Goal: Task Accomplishment & Management: Manage account settings

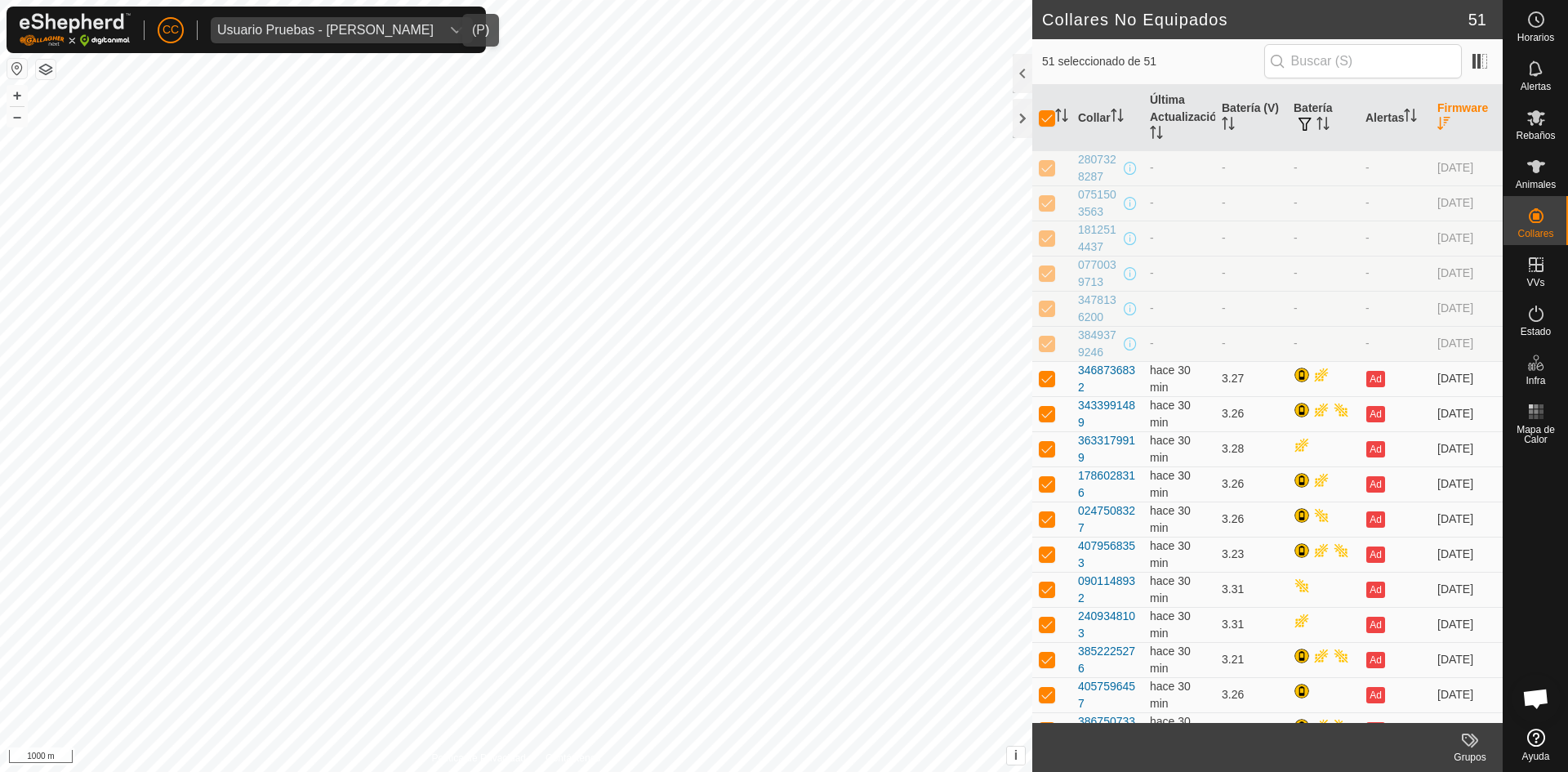
click at [379, 22] on span "Usuario Pruebas - [PERSON_NAME]" at bounding box center [326, 29] width 230 height 27
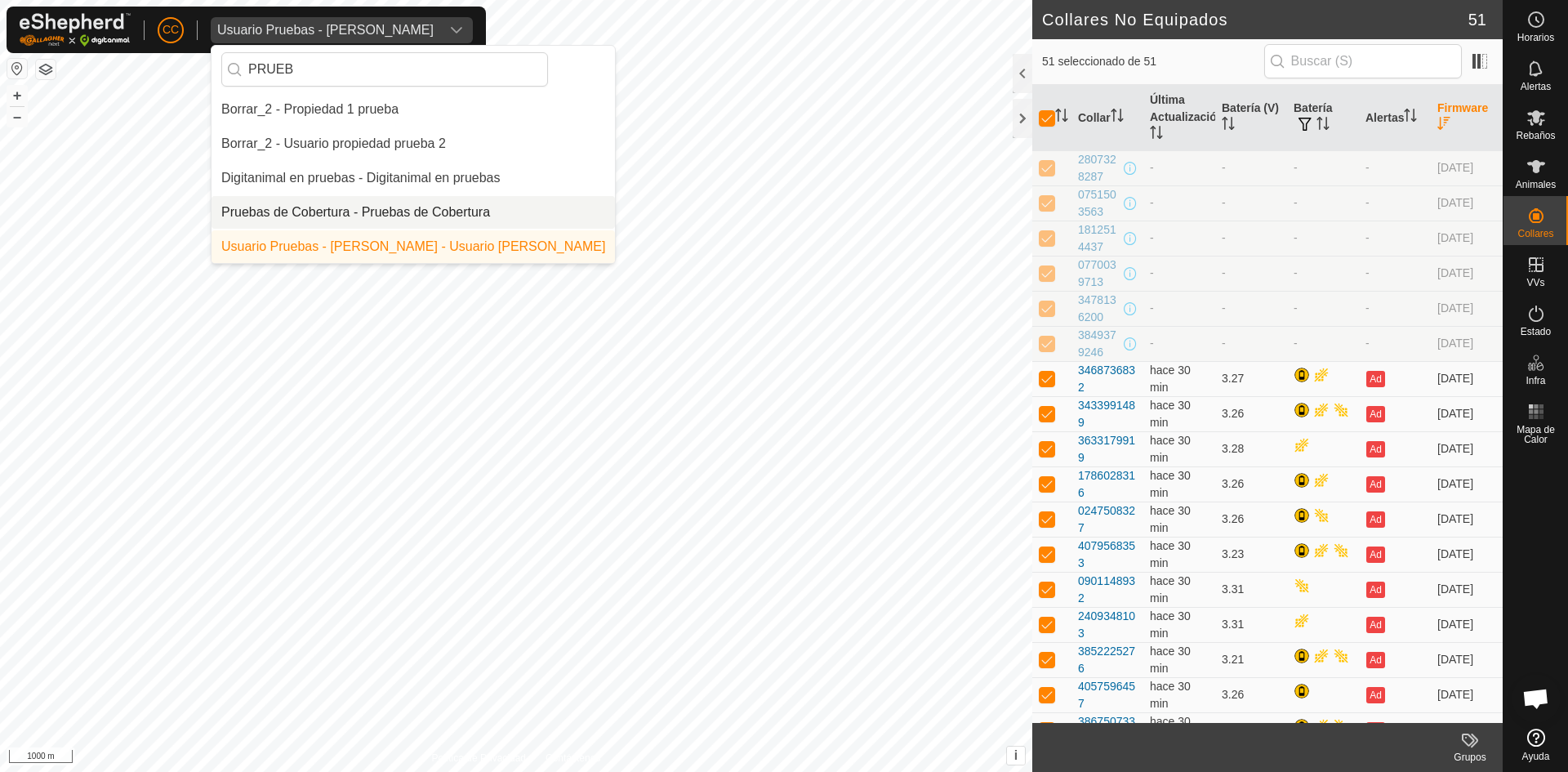
type input "PRUEB"
click at [371, 207] on li "Pruebas de Cobertura - Pruebas de Cobertura" at bounding box center [412, 212] width 404 height 32
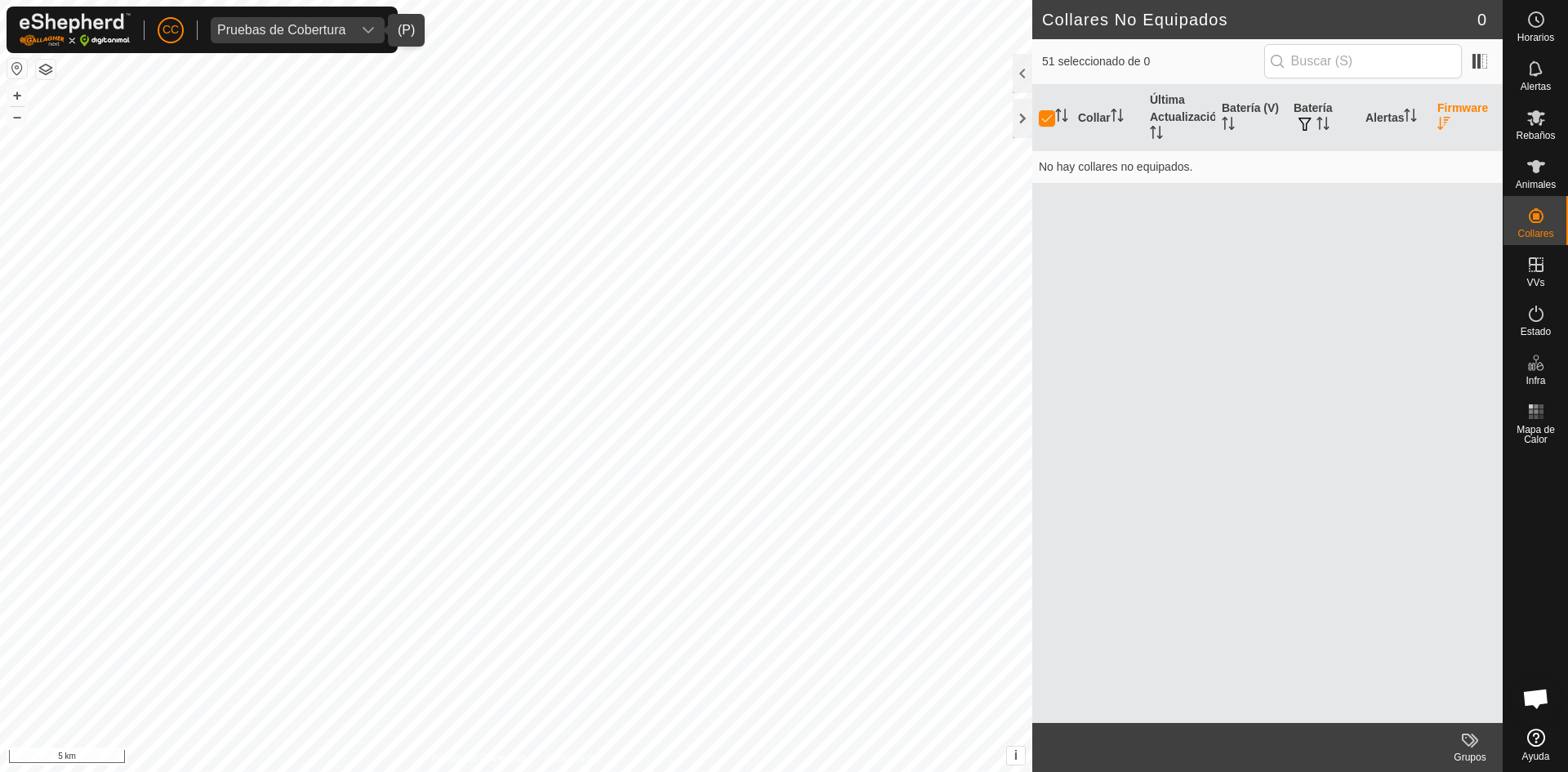
checkbox input "false"
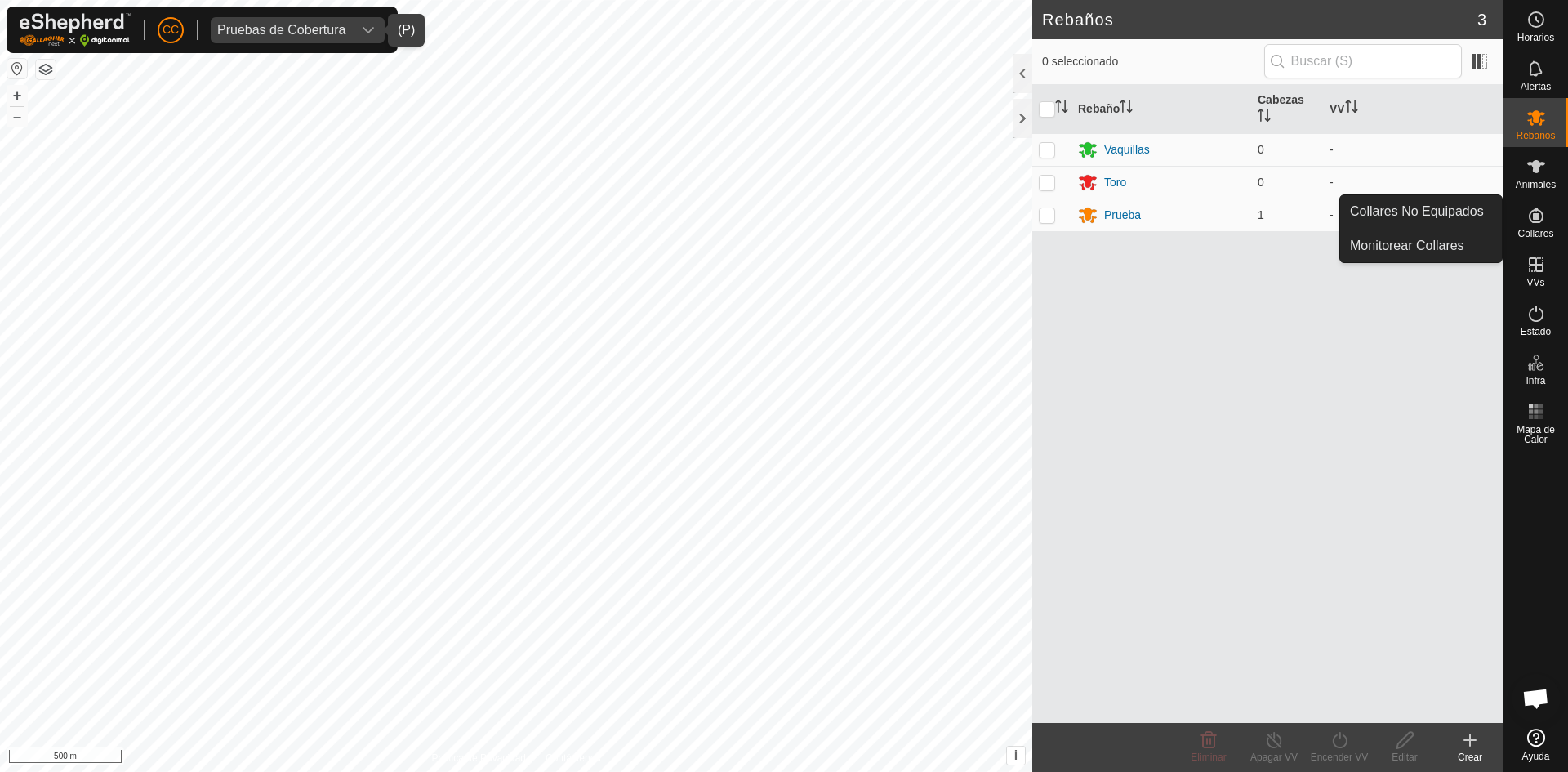
click at [1469, 218] on link "Collares No Equipados" at bounding box center [1421, 211] width 162 height 32
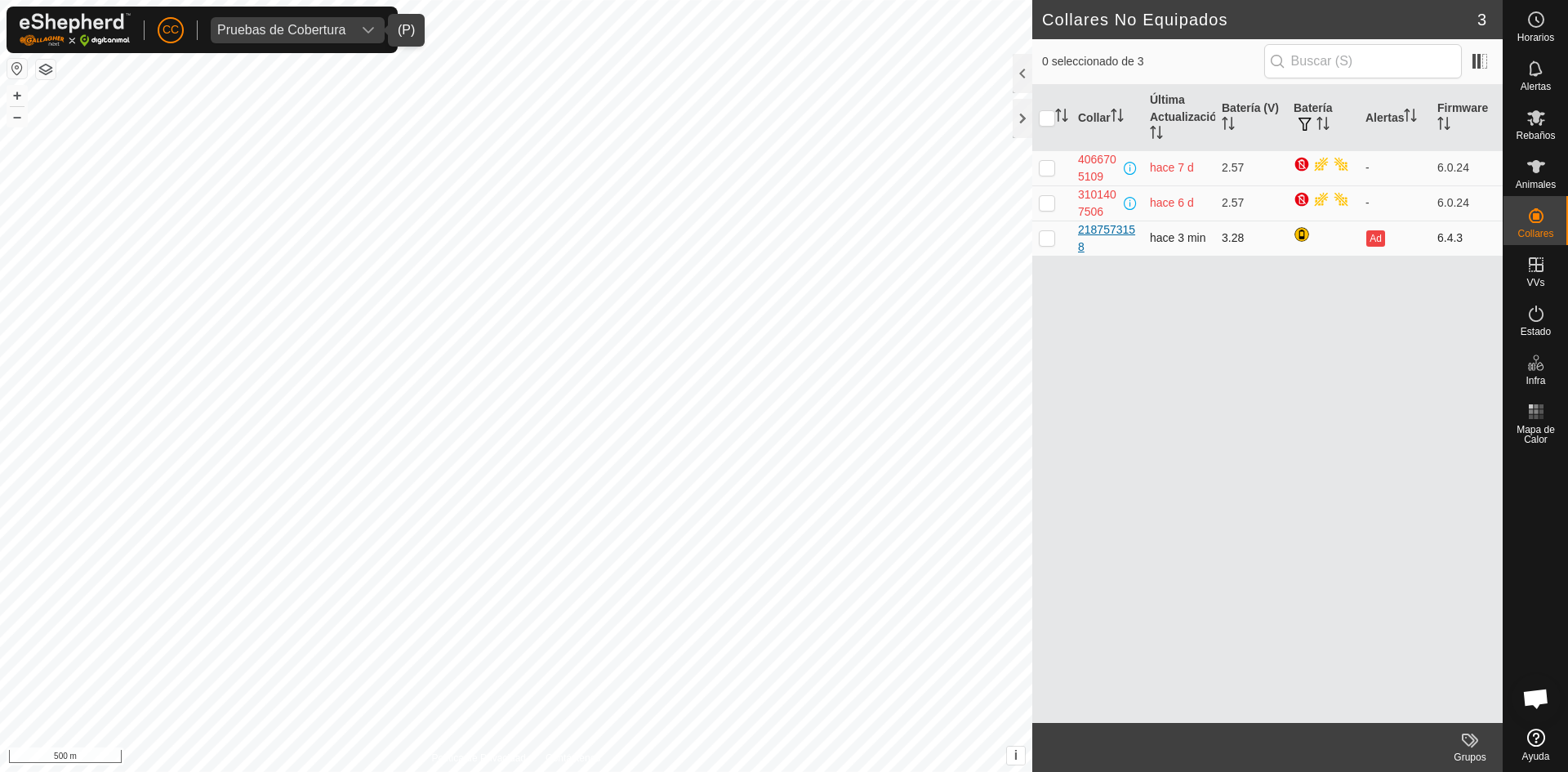
click at [1085, 240] on div "2187573158" at bounding box center [1108, 238] width 59 height 34
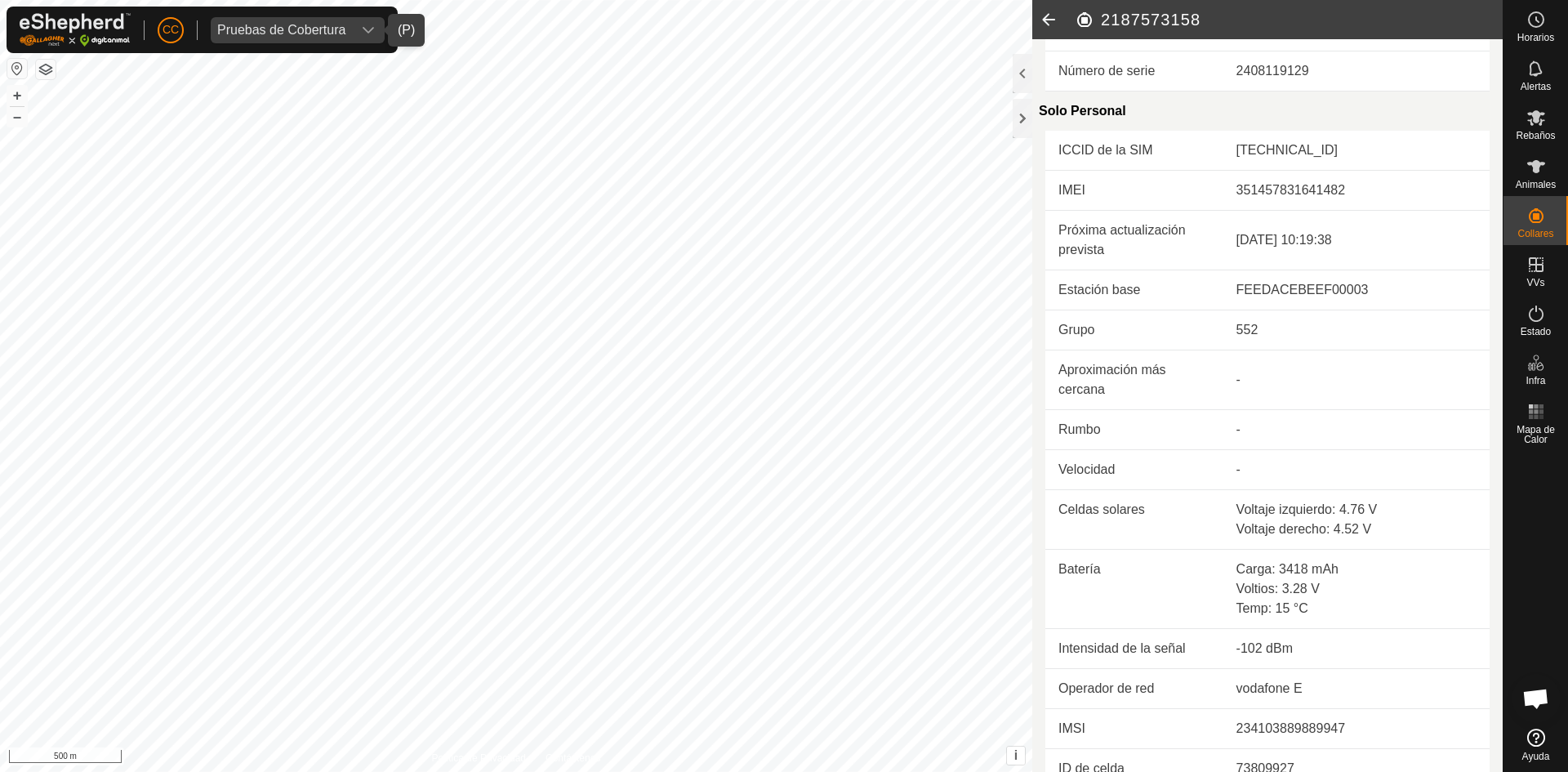
scroll to position [338, 0]
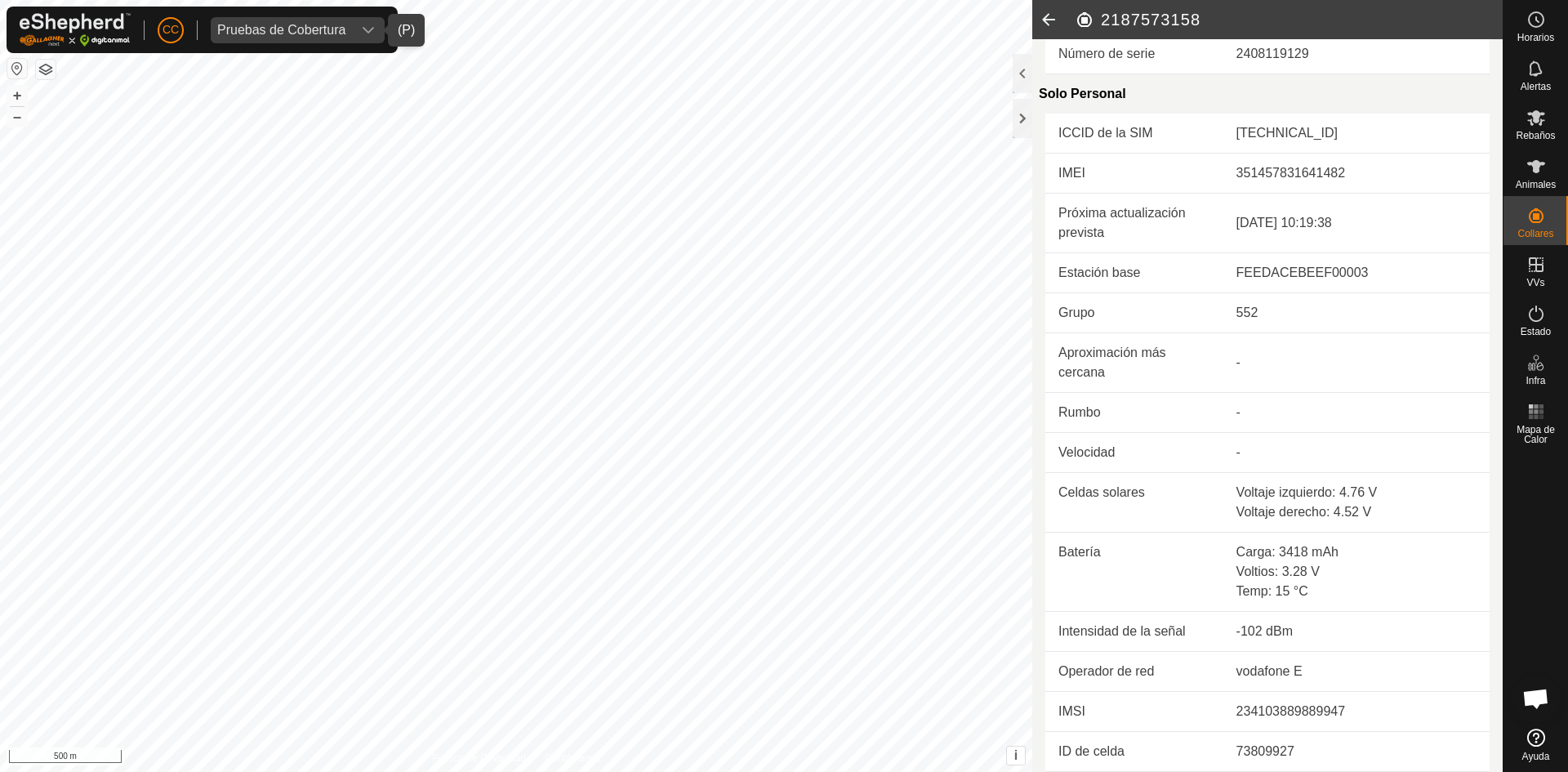
click at [1166, 16] on h2 "2187573158" at bounding box center [1289, 20] width 428 height 20
copy h2 "2187573158"
click at [1034, 19] on icon at bounding box center [1048, 20] width 32 height 39
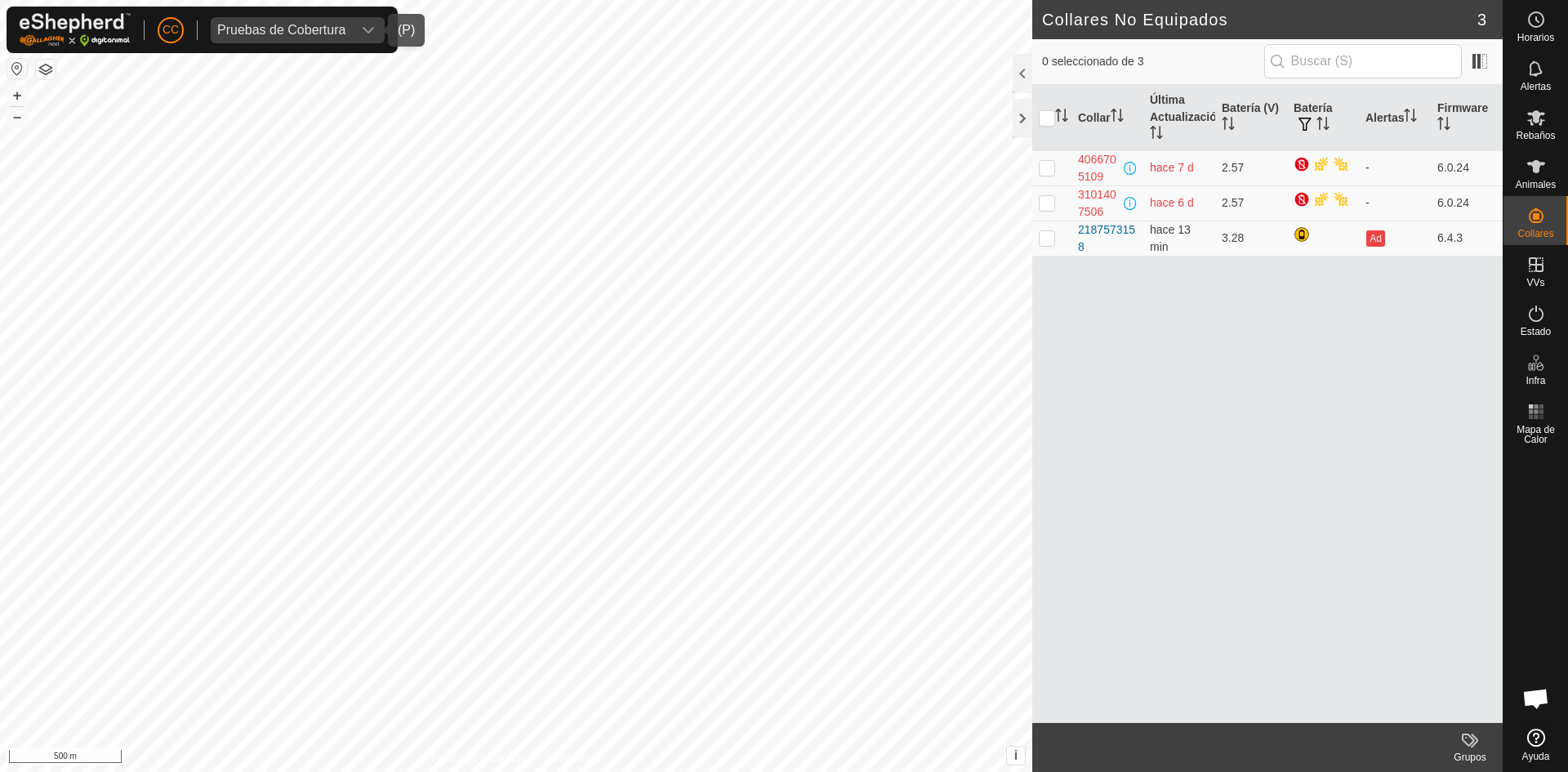
click at [312, 33] on div "Pruebas de Cobertura" at bounding box center [281, 29] width 129 height 13
type input "d"
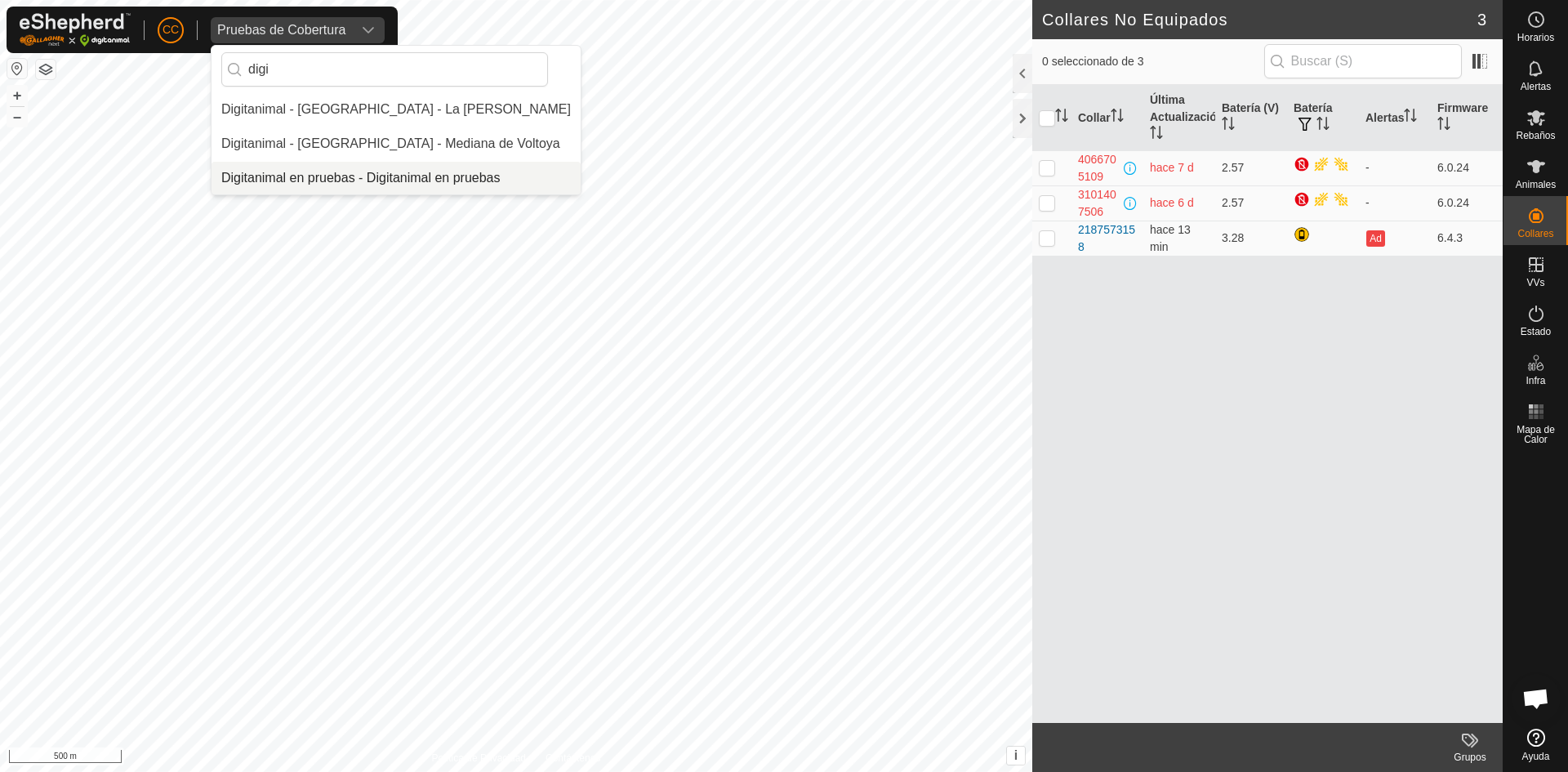
type input "digi"
click at [369, 180] on li "Digitanimal en pruebas - Digitanimal en pruebas" at bounding box center [396, 178] width 369 height 32
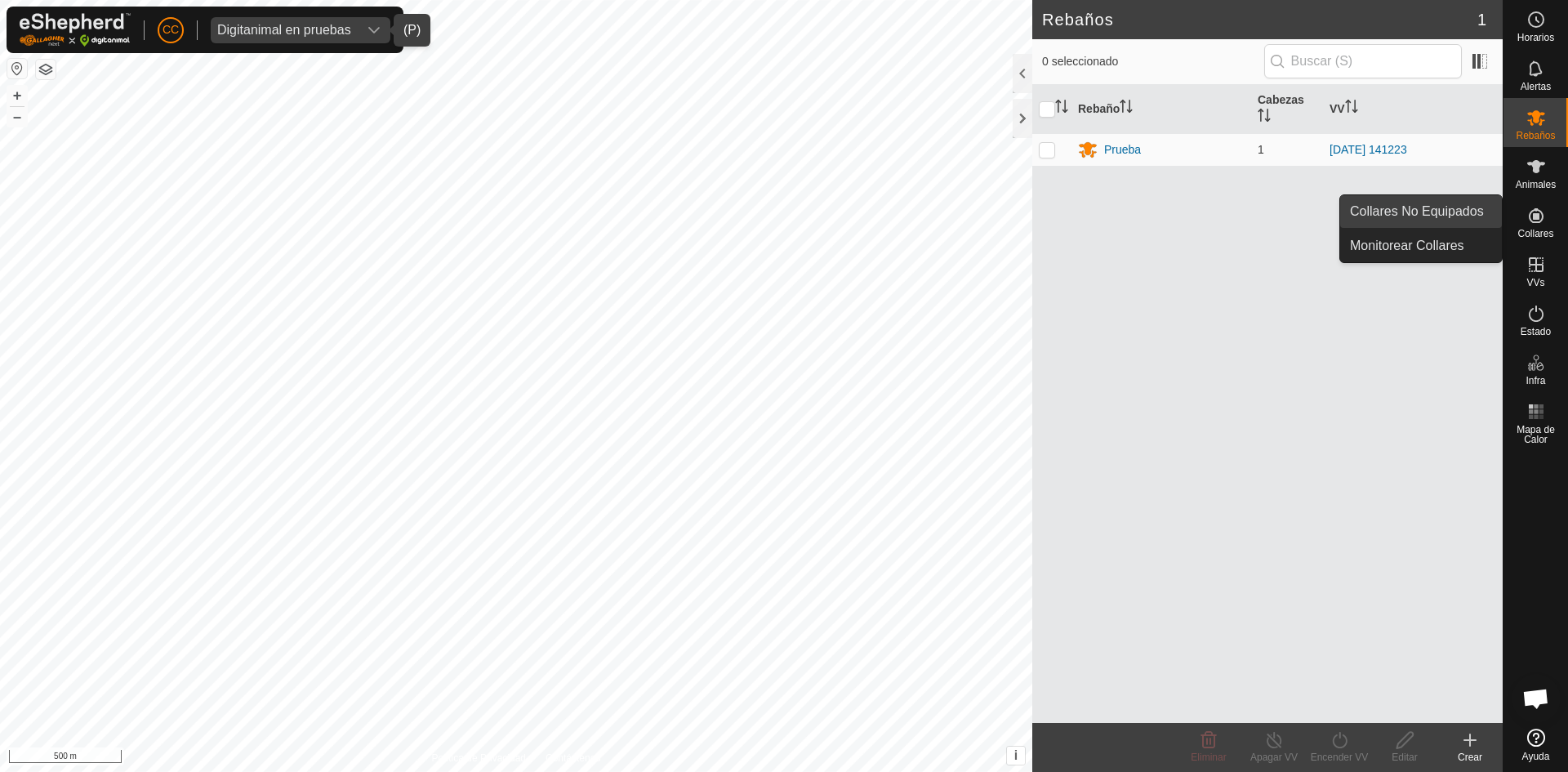
click at [1452, 206] on link "Collares No Equipados" at bounding box center [1421, 211] width 162 height 32
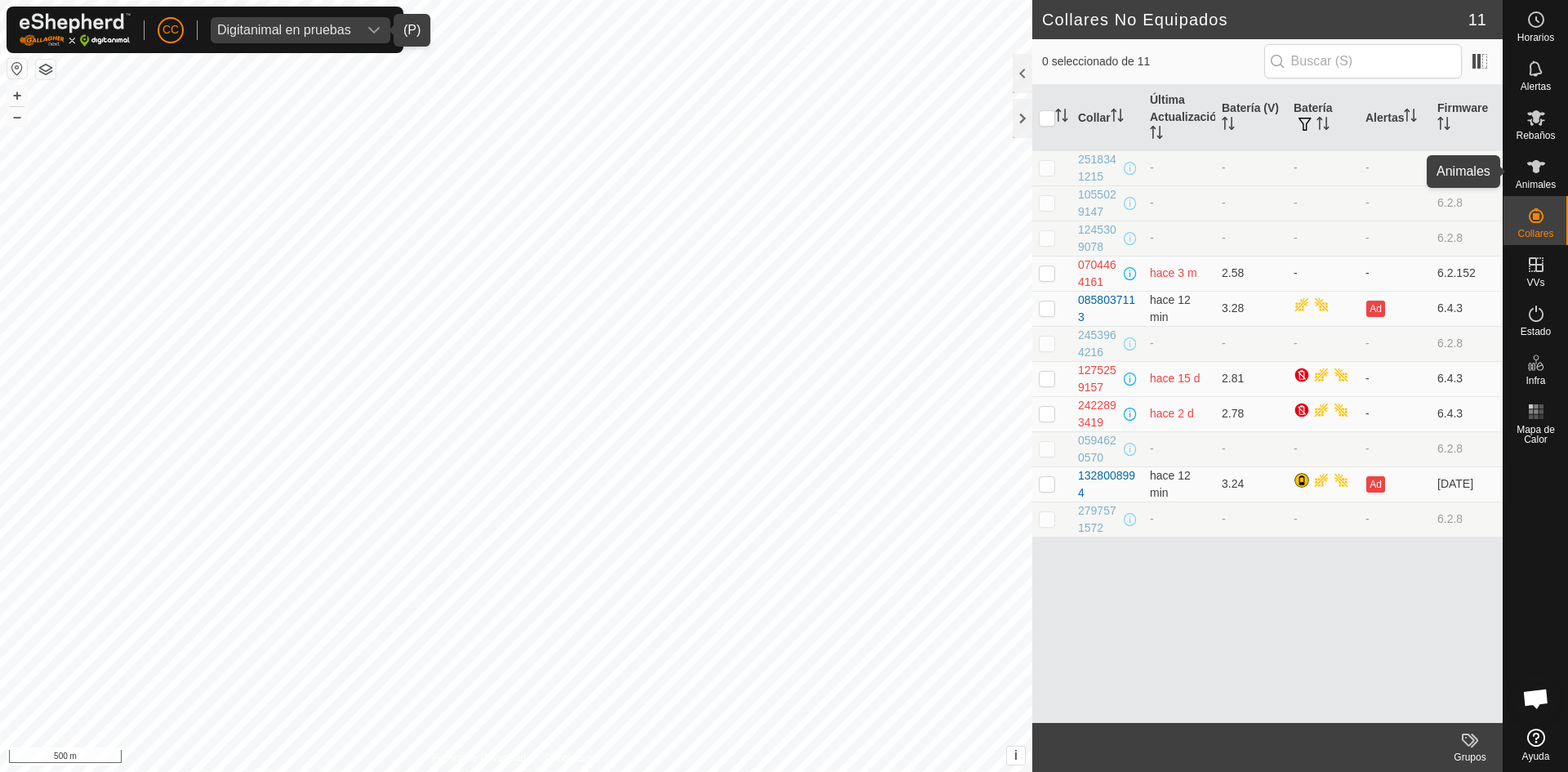
click at [1535, 176] on icon at bounding box center [1536, 167] width 20 height 20
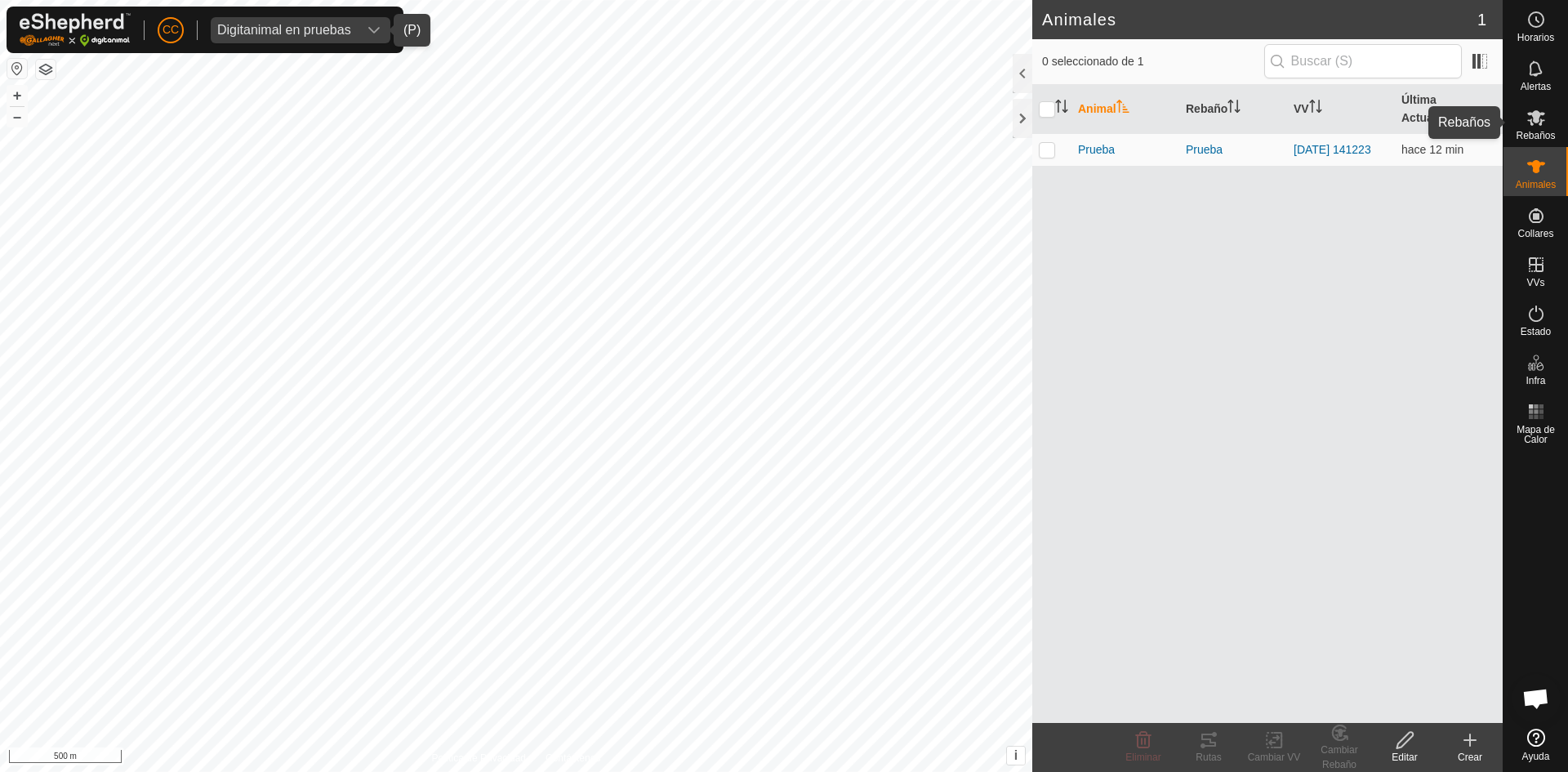
click at [1561, 129] on div "Rebaños" at bounding box center [1536, 123] width 65 height 49
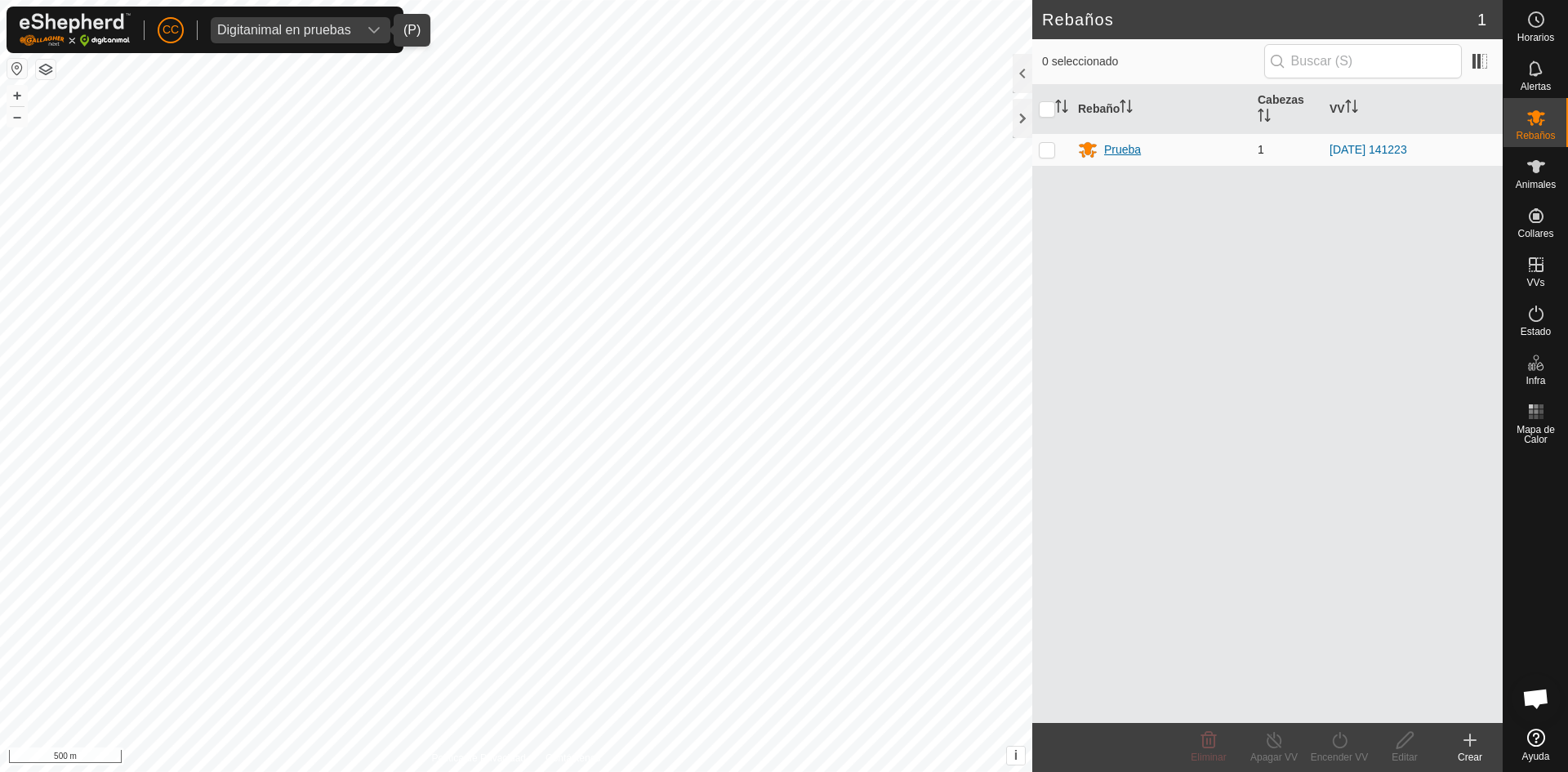
click at [1128, 147] on div "Prueba" at bounding box center [1121, 149] width 36 height 17
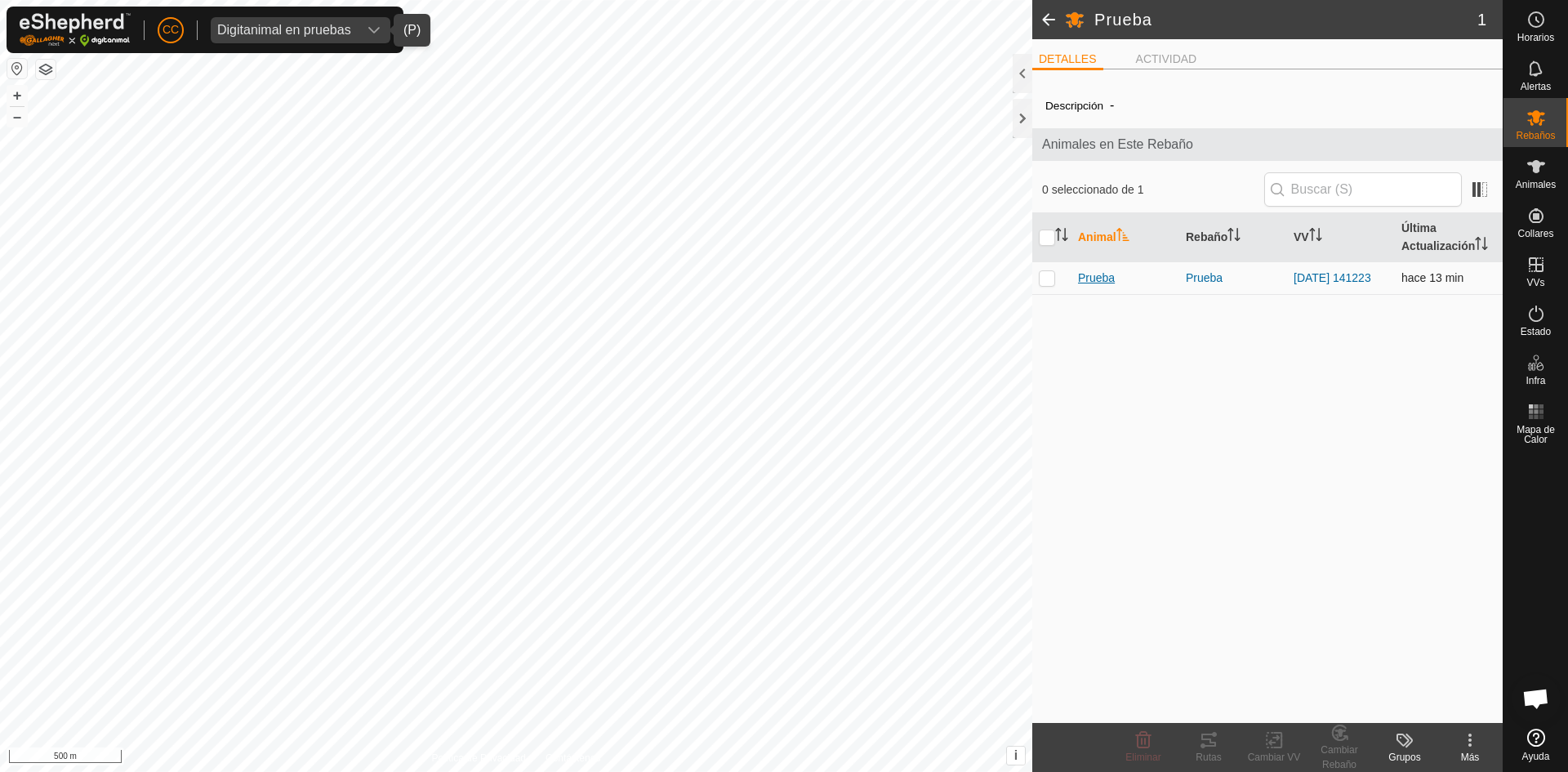
click at [1108, 276] on span "Prueba" at bounding box center [1096, 277] width 36 height 17
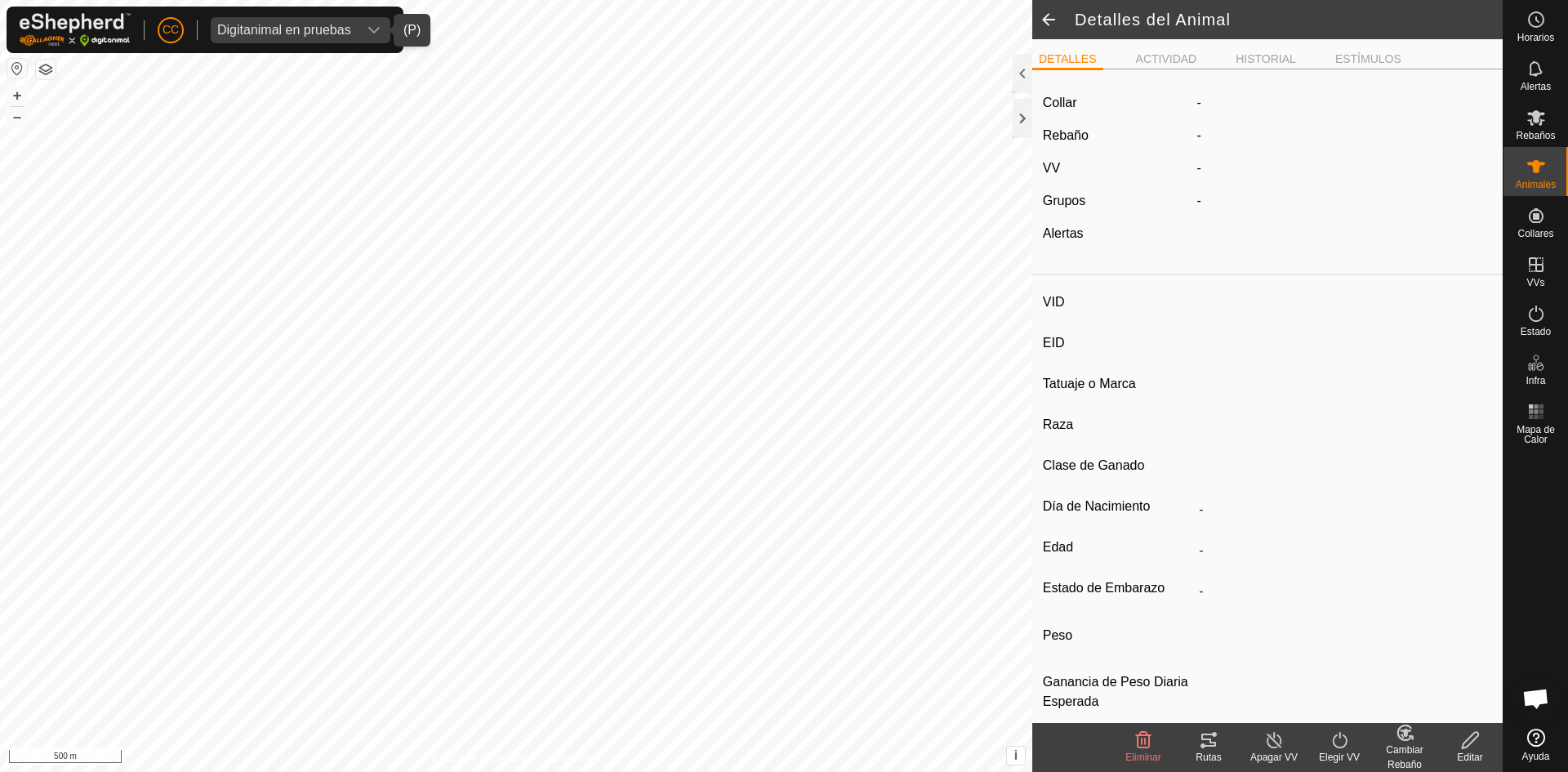
type input "Prueba"
type input "-"
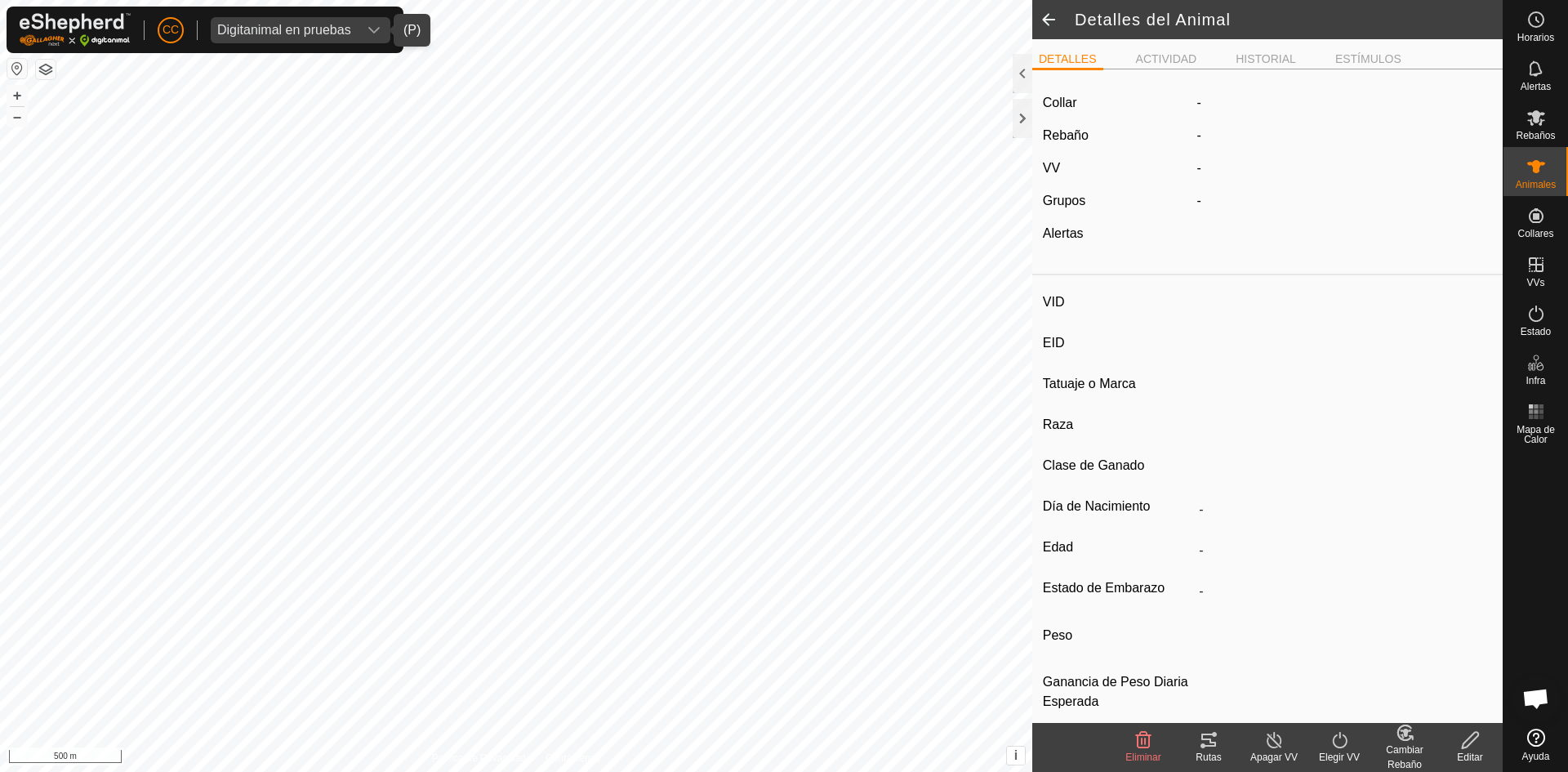
type input "0 kg"
type input "-"
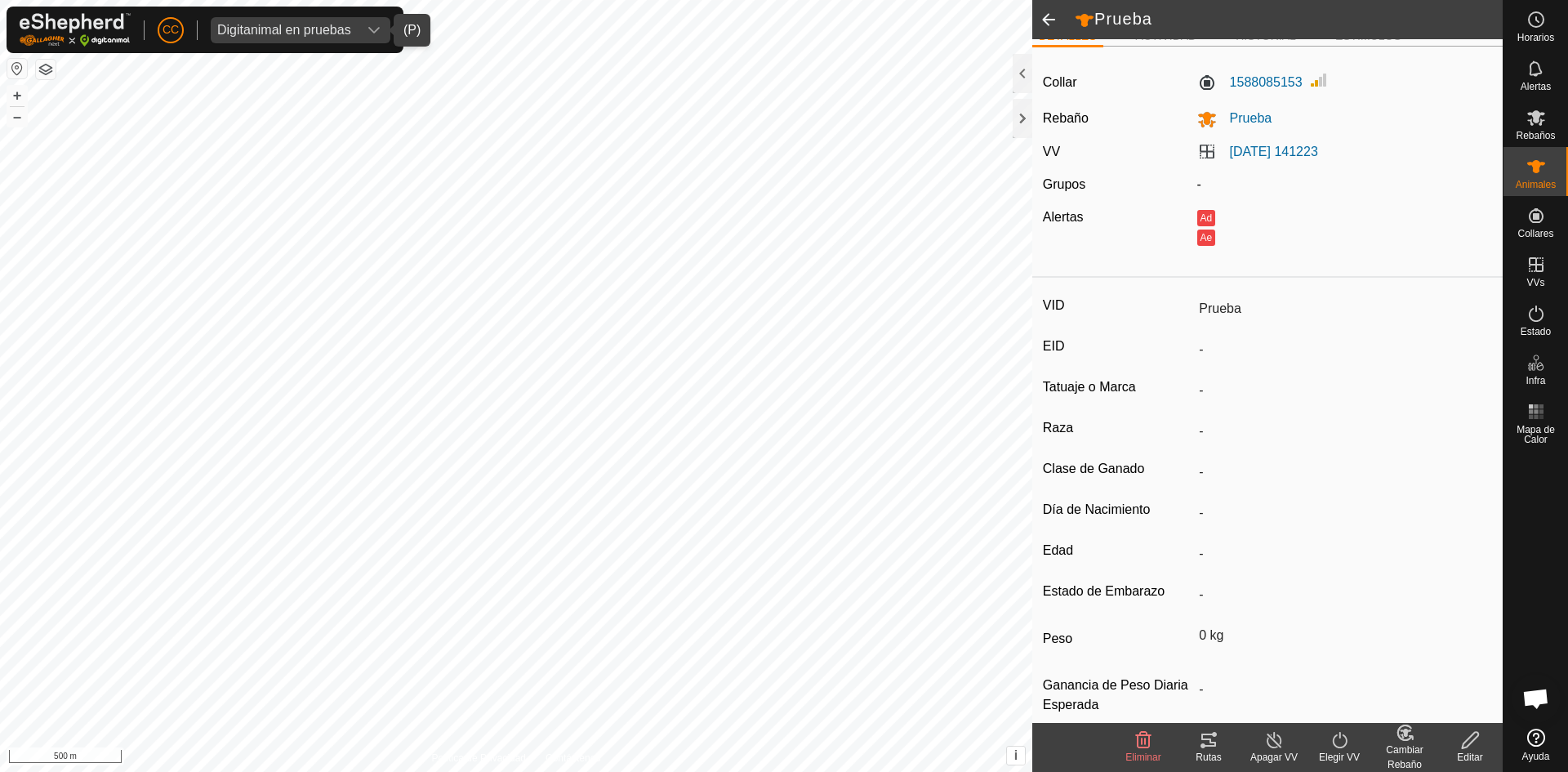
scroll to position [40, 0]
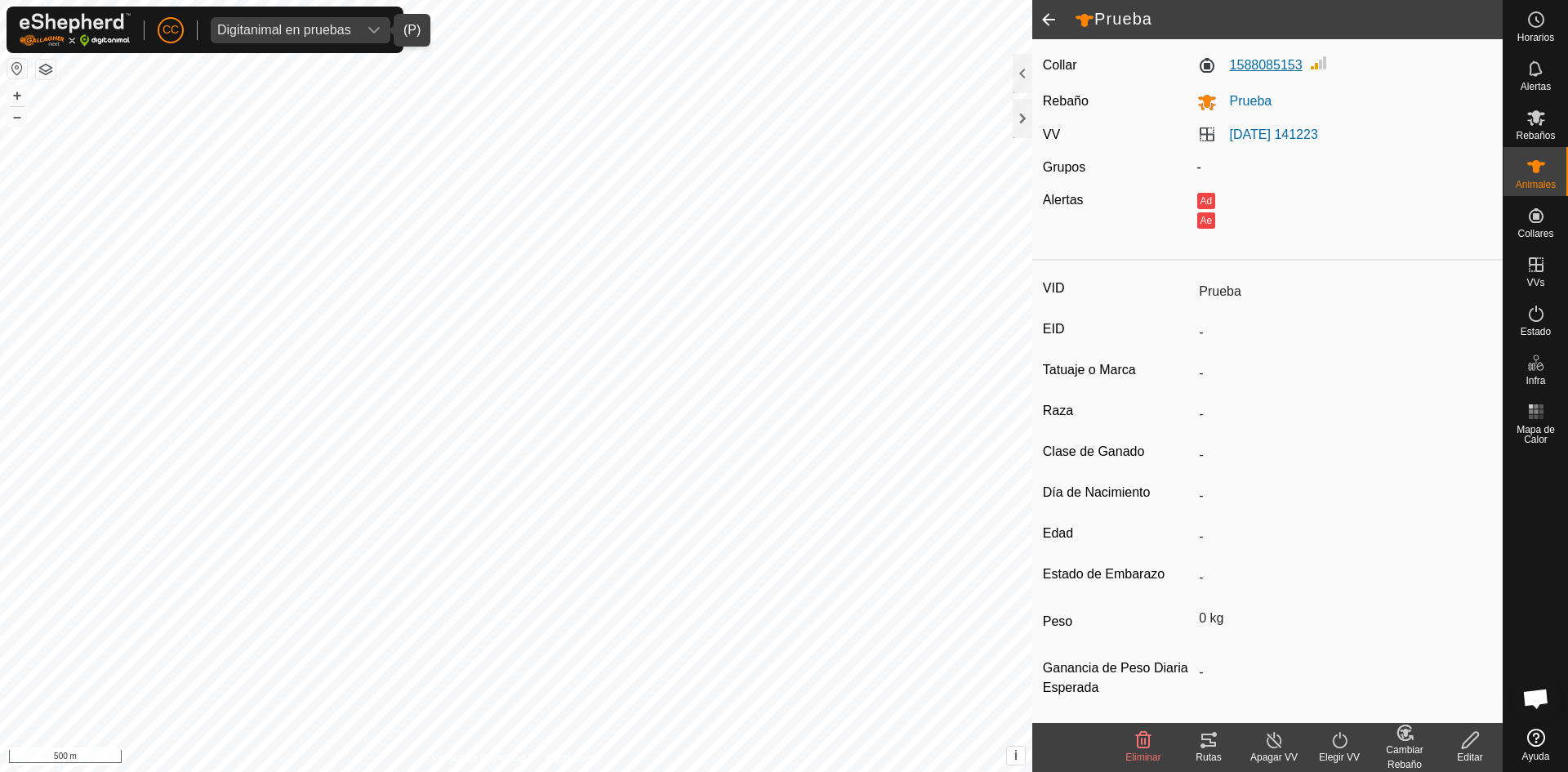
click at [1283, 72] on label "1588085153" at bounding box center [1249, 66] width 105 height 20
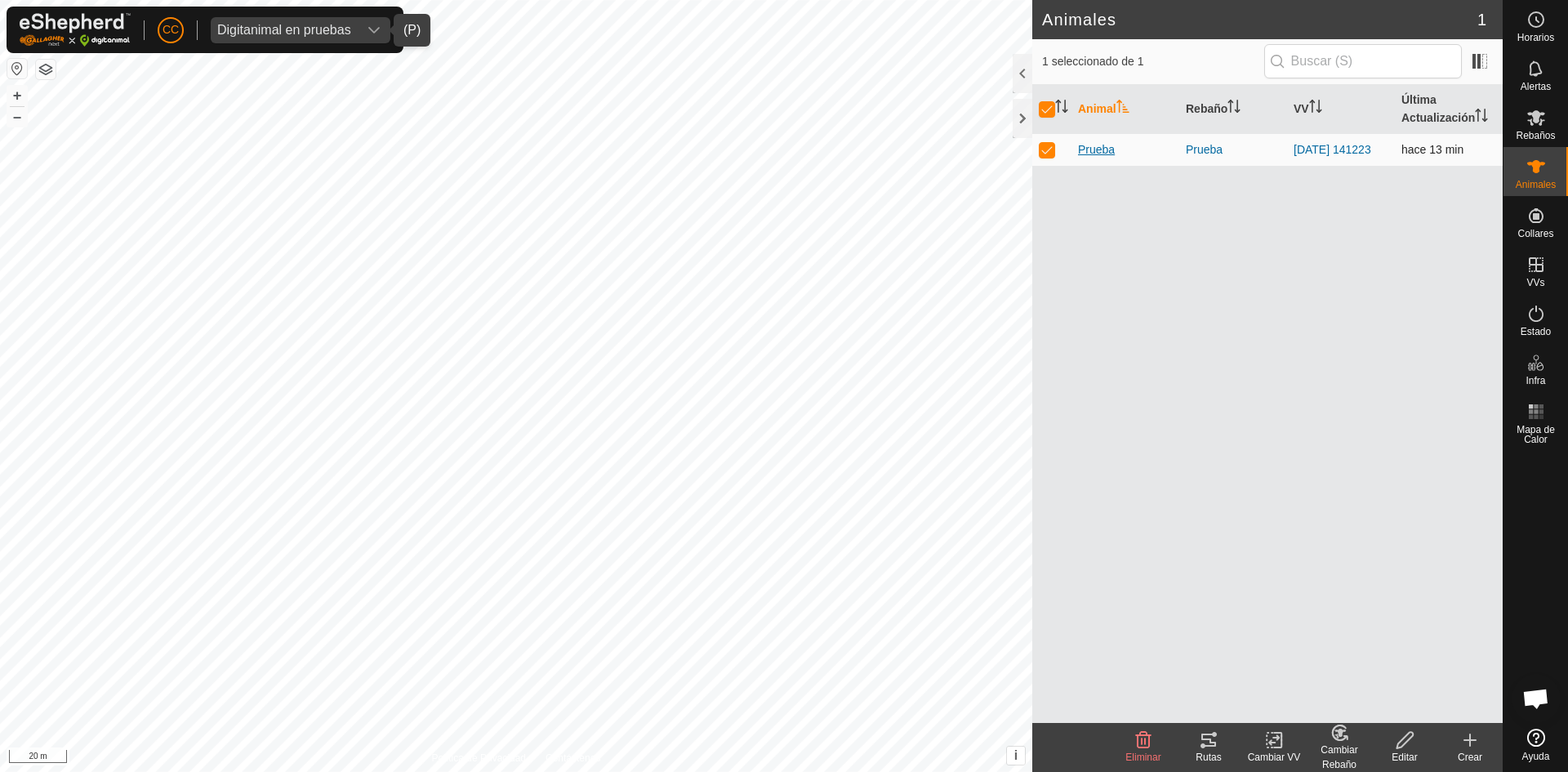
click at [1097, 142] on span "Prueba" at bounding box center [1096, 149] width 36 height 17
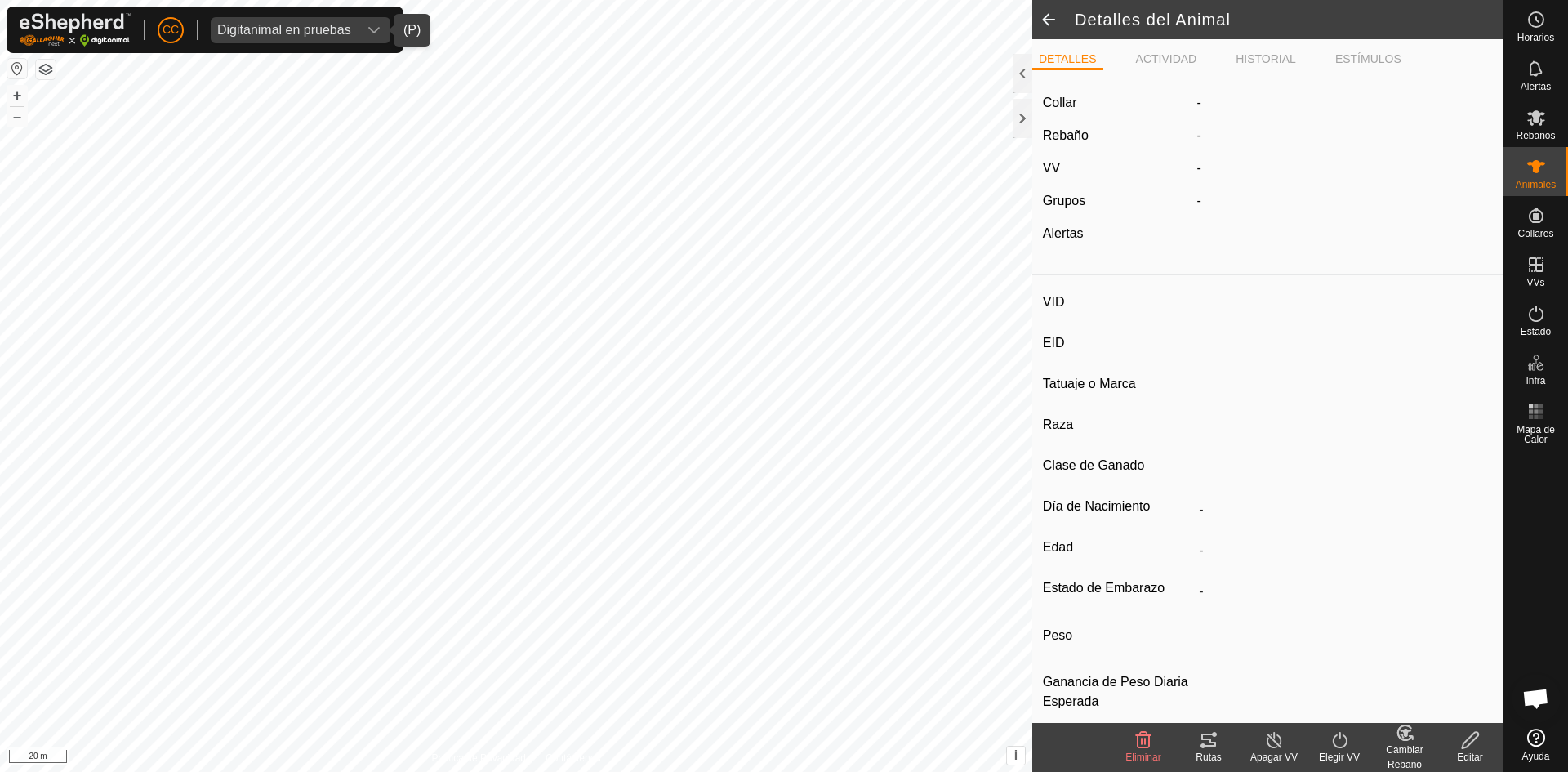
type input "Prueba"
type input "-"
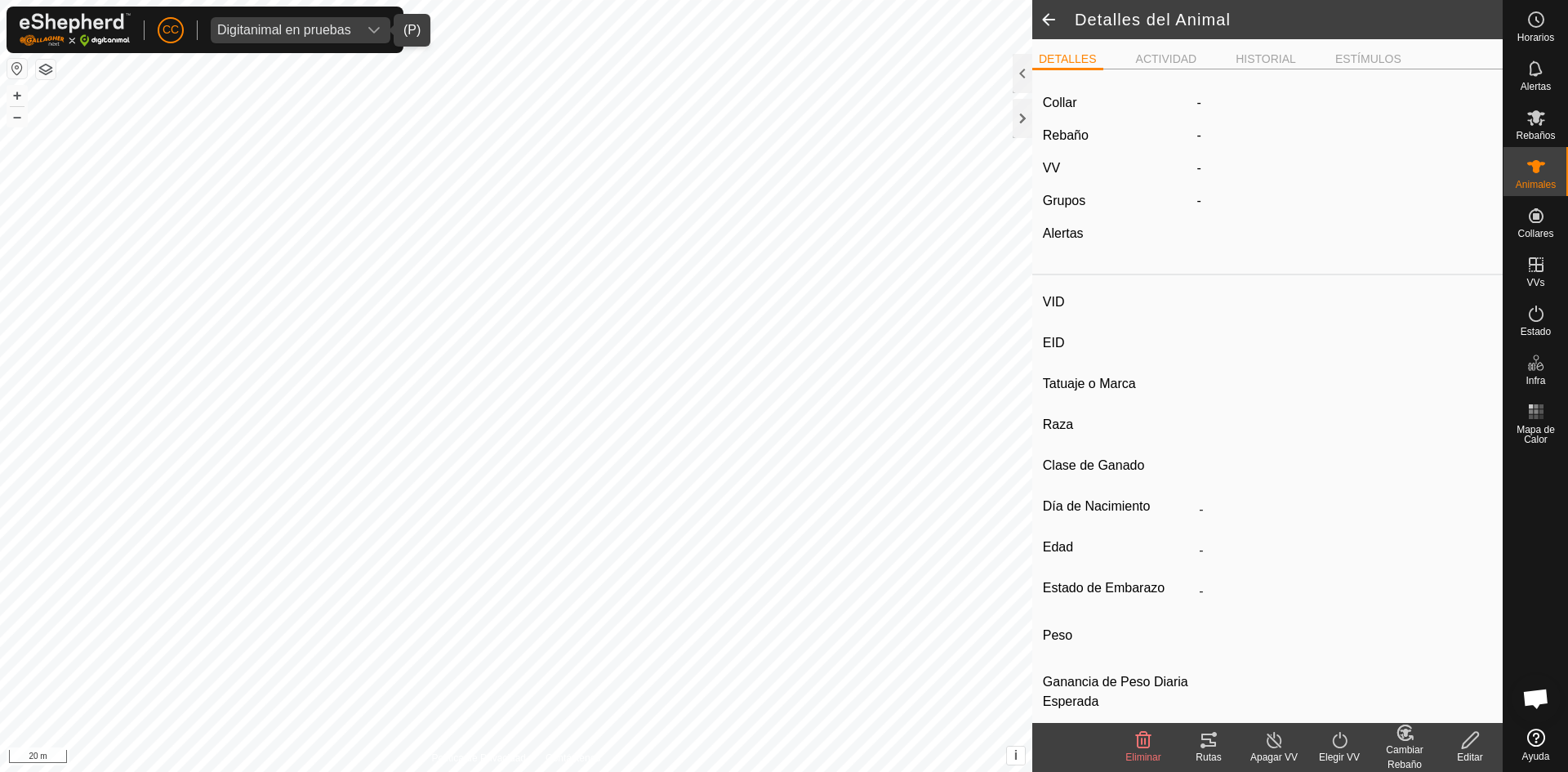
type input "0 kg"
type input "-"
